Goal: Book appointment/travel/reservation

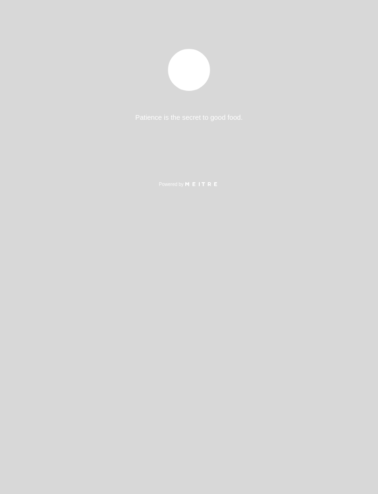
select select "pt"
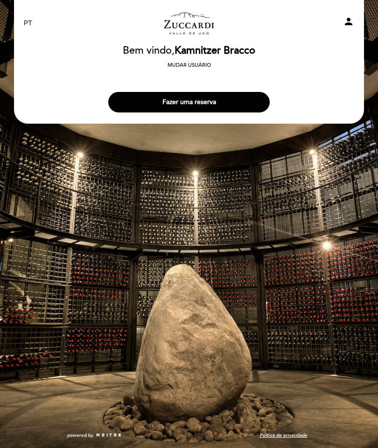
click at [205, 98] on button "Fazer uma reserva" at bounding box center [188, 102] width 161 height 21
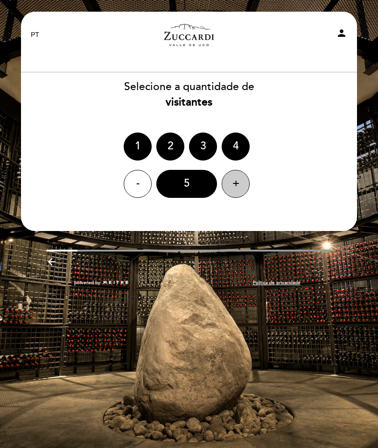
click at [229, 180] on div "+" at bounding box center [235, 184] width 28 height 28
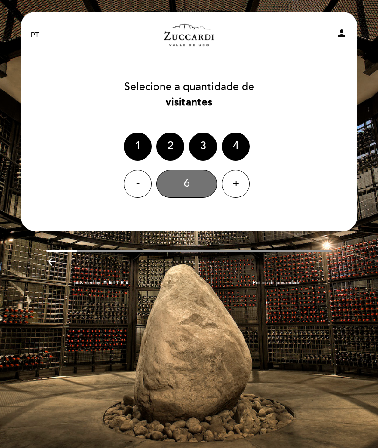
click at [189, 189] on div "6" at bounding box center [186, 184] width 61 height 28
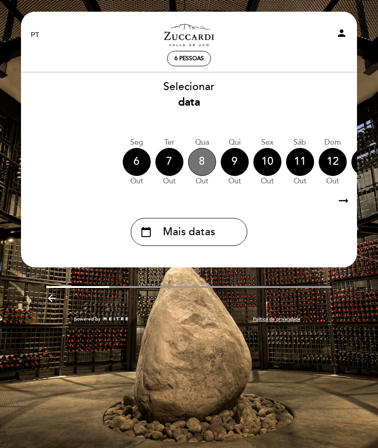
click at [201, 165] on div "8" at bounding box center [202, 162] width 28 height 28
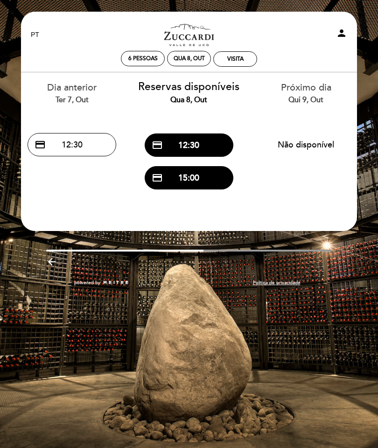
click at [195, 145] on button "credit_card 12:30" at bounding box center [189, 144] width 89 height 23
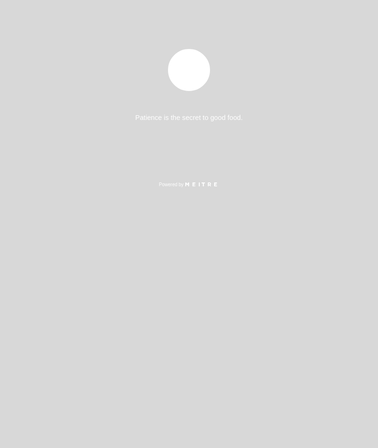
select select "pt"
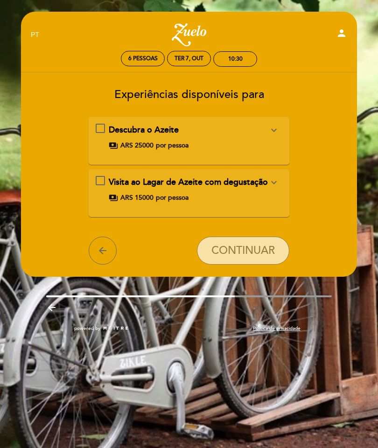
click at [280, 125] on button "expand_more" at bounding box center [273, 130] width 17 height 12
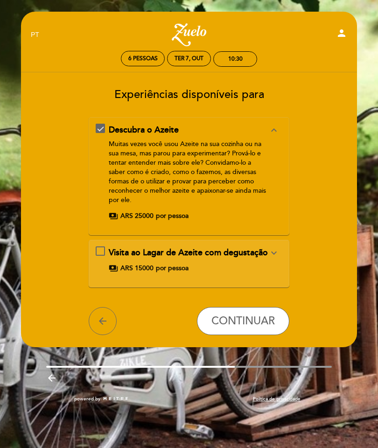
click at [281, 247] on button "expand_more" at bounding box center [273, 253] width 17 height 12
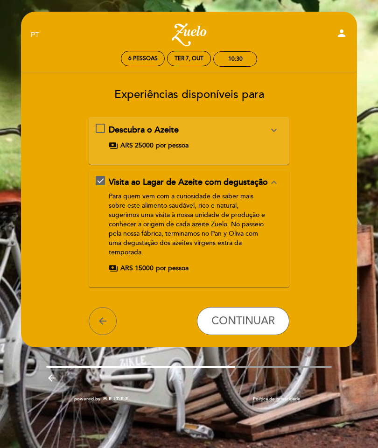
click at [283, 122] on div "Descubra o Azeite expand_more Muitas vezes você usou [PERSON_NAME] na sua cozin…" at bounding box center [189, 141] width 200 height 48
click at [284, 126] on div "Descubra o Azeite expand_more Muitas vezes você usou [PERSON_NAME] na sua cozin…" at bounding box center [189, 141] width 200 height 48
click at [280, 125] on button "expand_more" at bounding box center [273, 130] width 17 height 12
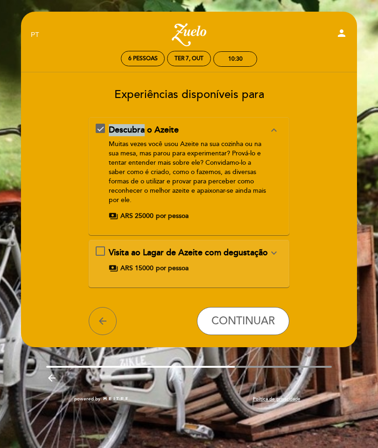
click at [306, 158] on form "Descubra o Azeite expand_less Muitas vezes você usou Azeite na sua cozinha ou n…" at bounding box center [189, 226] width 323 height 218
click at [363, 16] on div "EN ES PT Zuelo person 6 pessoas Ter 7, out 10:30 Bem vindo Bem vindo, Kamnitzer…" at bounding box center [189, 212] width 364 height 400
click at [164, 386] on div "arrow_backward" at bounding box center [188, 379] width 285 height 14
click at [365, 21] on div "EN ES PT Zuelo person 6 pessoas Ter 7, out 10:30 Bem vindo Bem vindo, Kamnitzer…" at bounding box center [189, 212] width 364 height 400
click at [14, 21] on div "EN ES PT Zuelo person 6 pessoas Ter 7, out 10:30 Bem vindo Bem vindo, Kamnitzer…" at bounding box center [189, 212] width 364 height 400
